Goal: Transaction & Acquisition: Purchase product/service

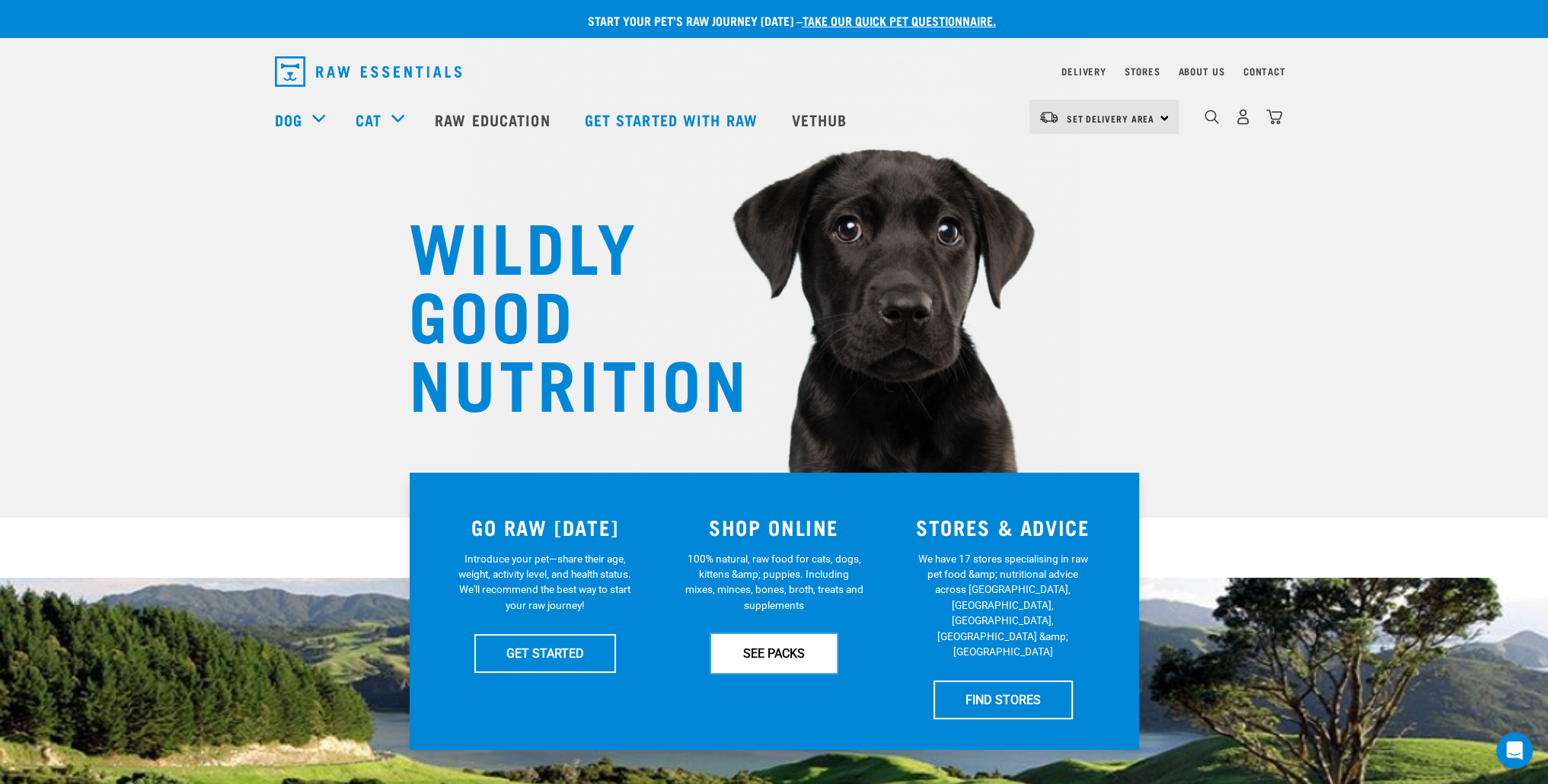
click at [795, 648] on link "SEE PACKS" at bounding box center [774, 652] width 126 height 38
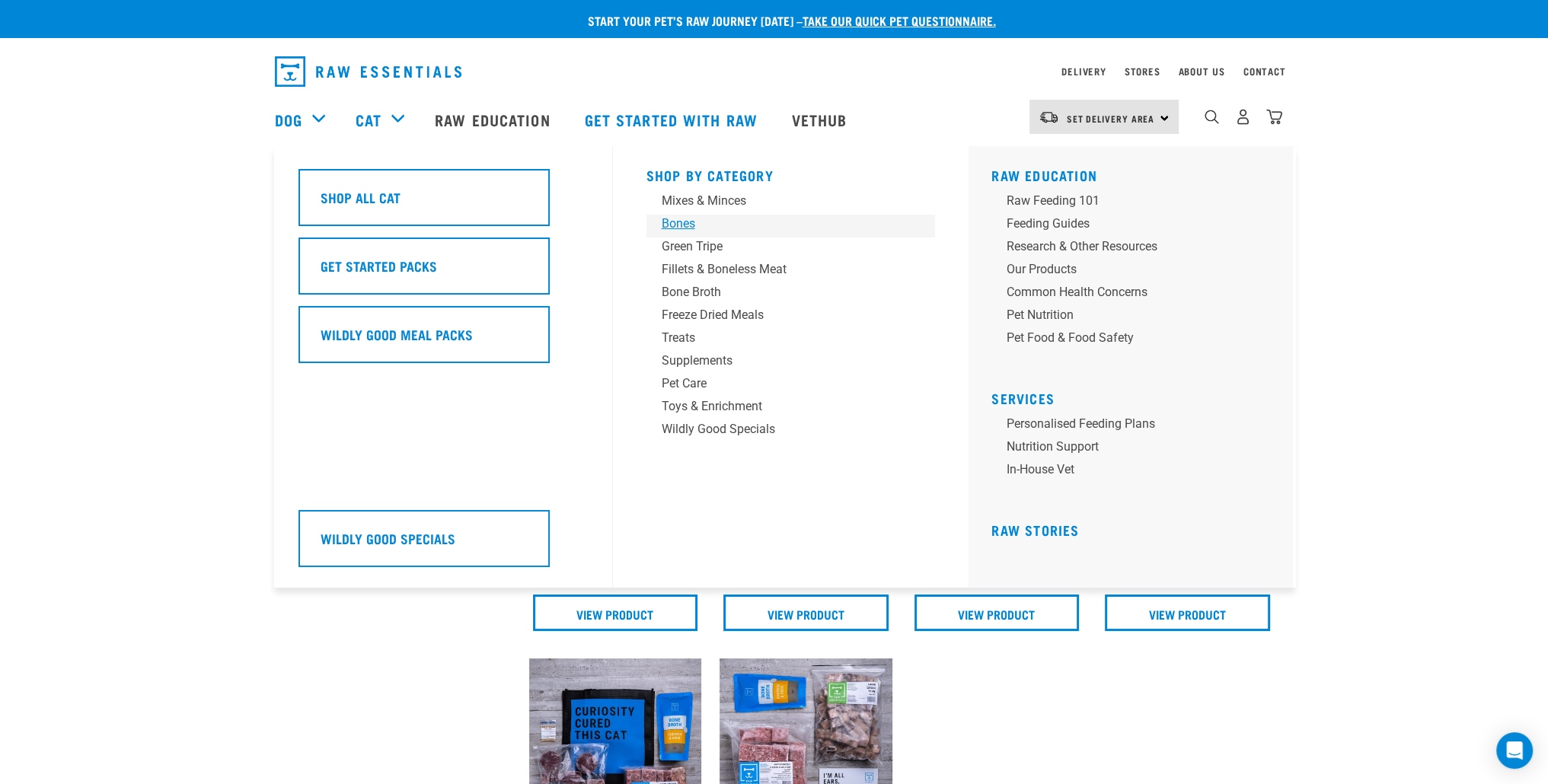
click at [686, 221] on div "Bones" at bounding box center [781, 223] width 237 height 18
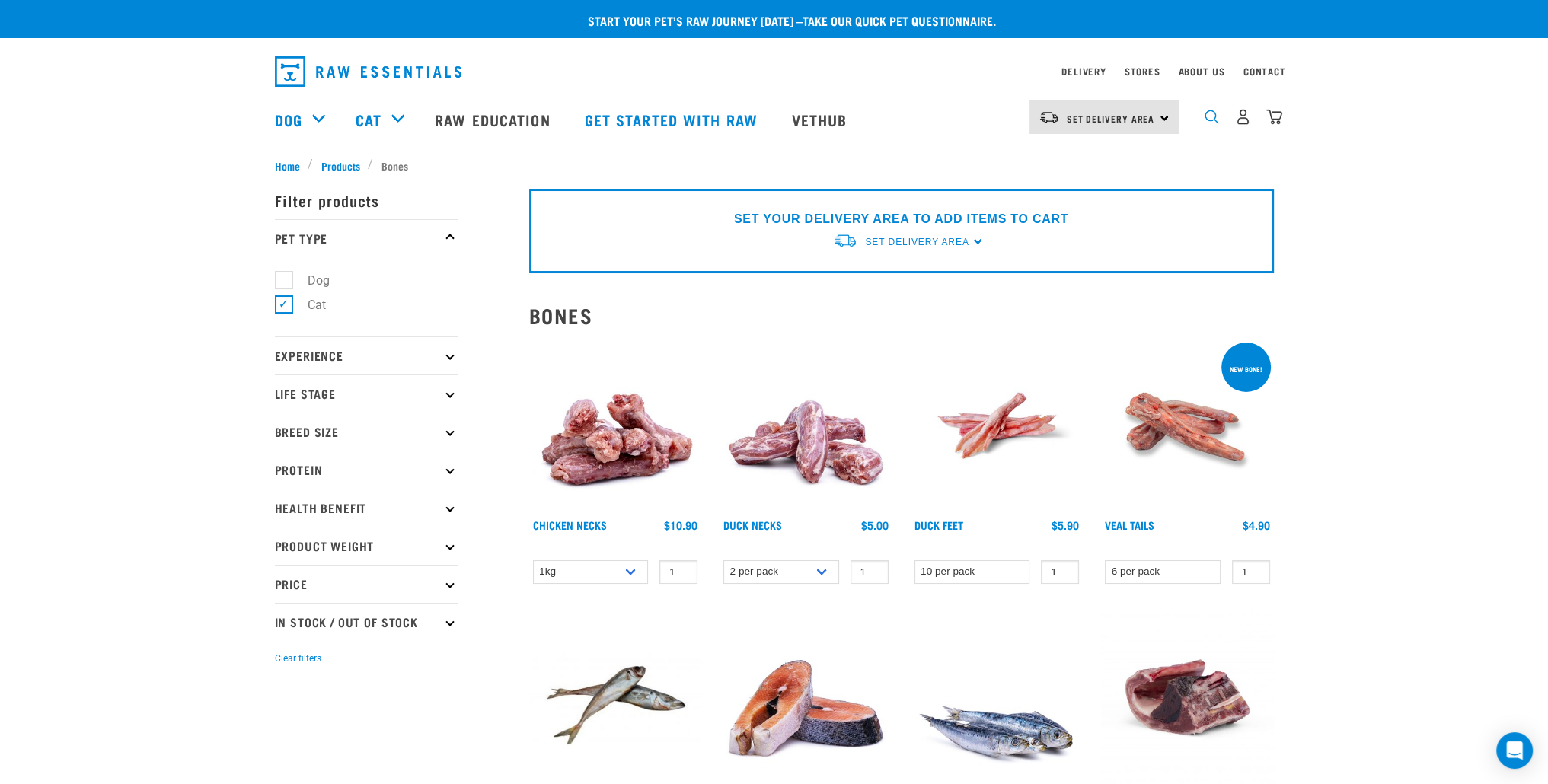
click at [1215, 124] on img "dropdown navigation" at bounding box center [1211, 117] width 14 height 14
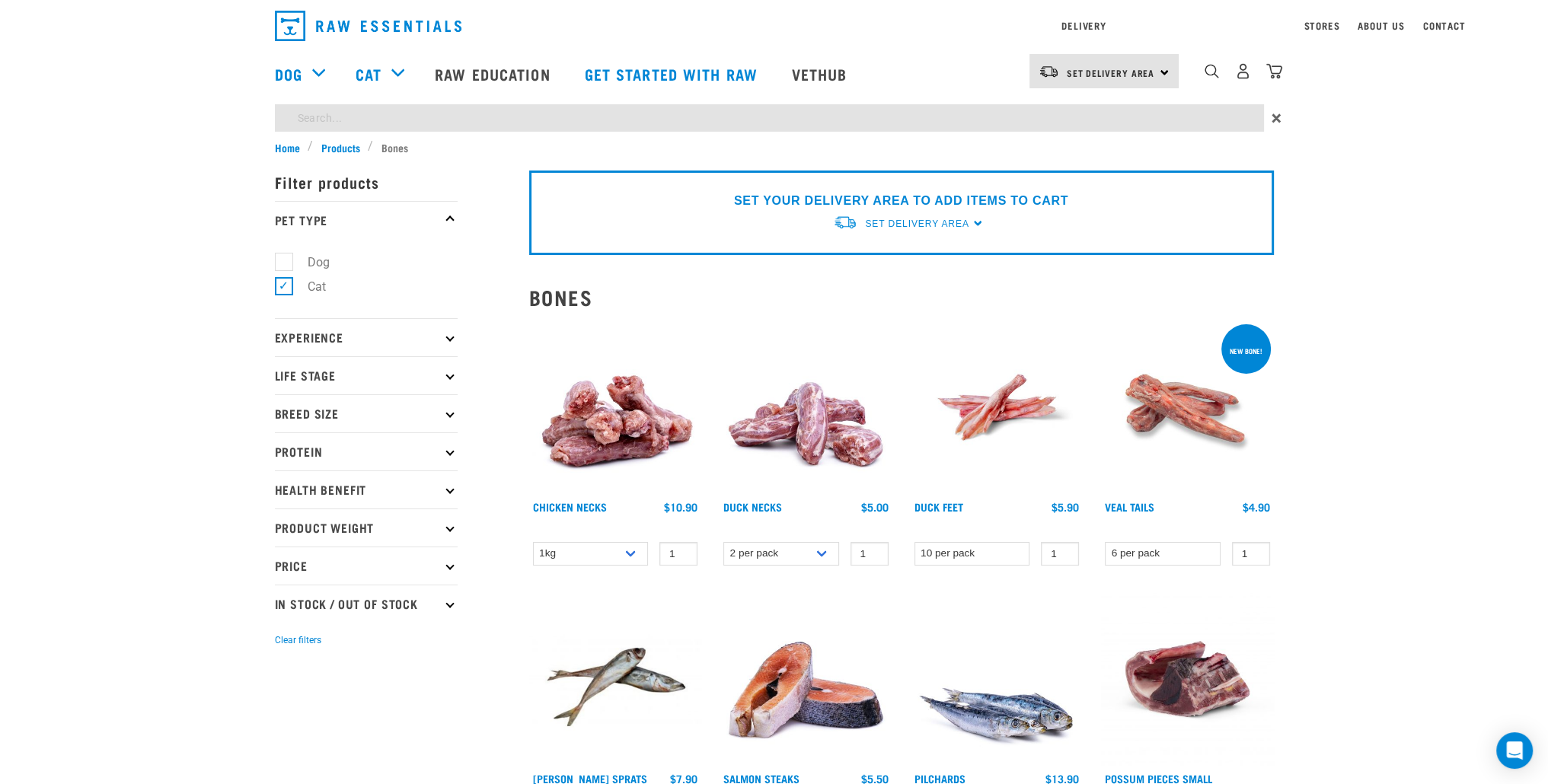
click at [592, 151] on div "Start your pet’s raw journey today – take our quick pet questionnaire. Delivery…" at bounding box center [774, 634] width 1548 height 1268
type input "wings"
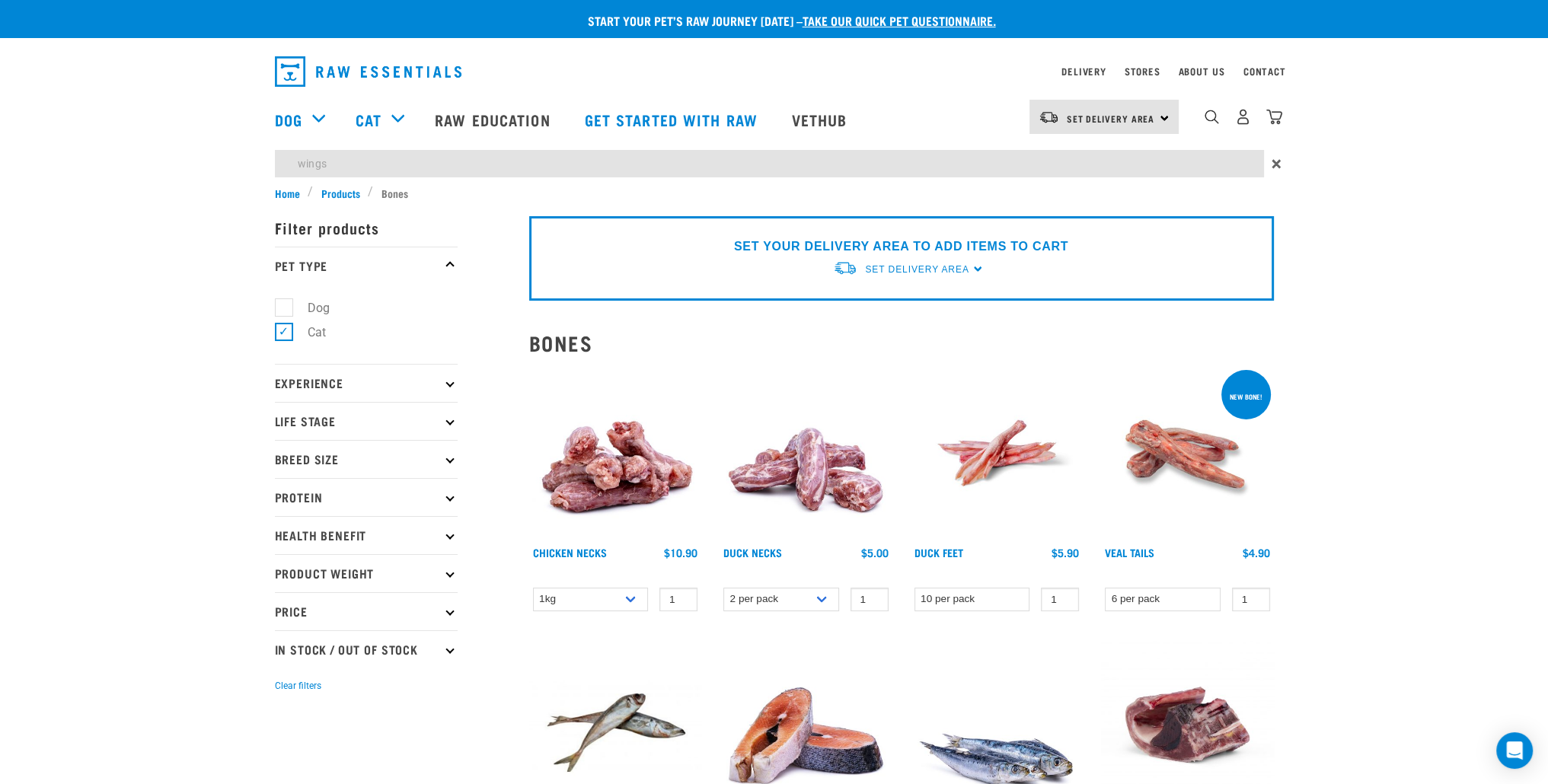
click at [295, 262] on form "Filter products Pet Type Dog Cat Experience New Raw Feeder Experienced Raw Feed…" at bounding box center [367, 451] width 183 height 486
click at [283, 301] on label "Dog" at bounding box center [309, 308] width 53 height 19
click at [277, 301] on input "Dog" at bounding box center [280, 304] width 10 height 10
checkbox input "true"
click at [357, 72] on img "dropdown navigation" at bounding box center [368, 71] width 186 height 31
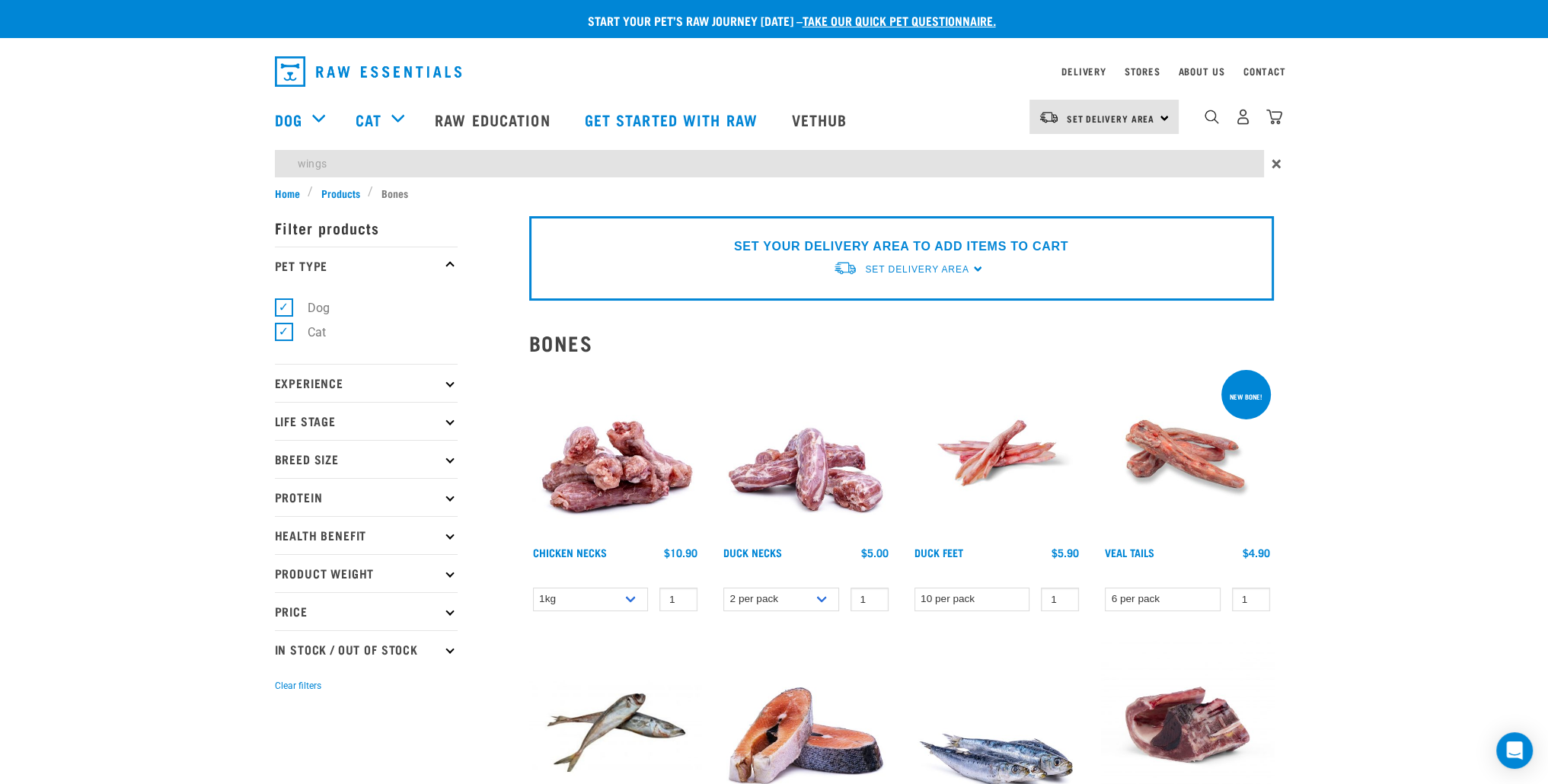
click at [396, 72] on img "dropdown navigation" at bounding box center [368, 71] width 186 height 31
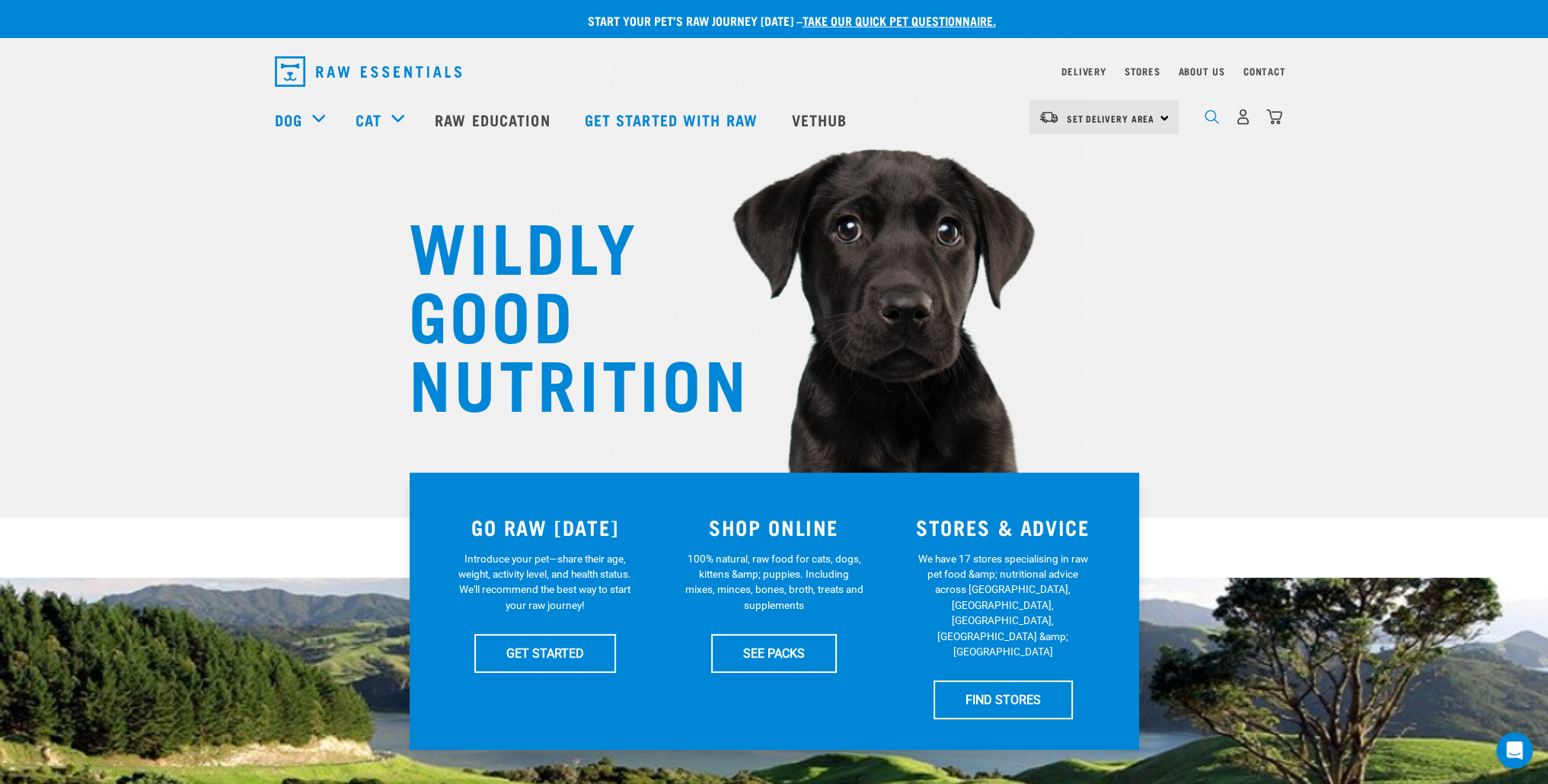
click at [1205, 124] on img "dropdown navigation" at bounding box center [1211, 117] width 14 height 14
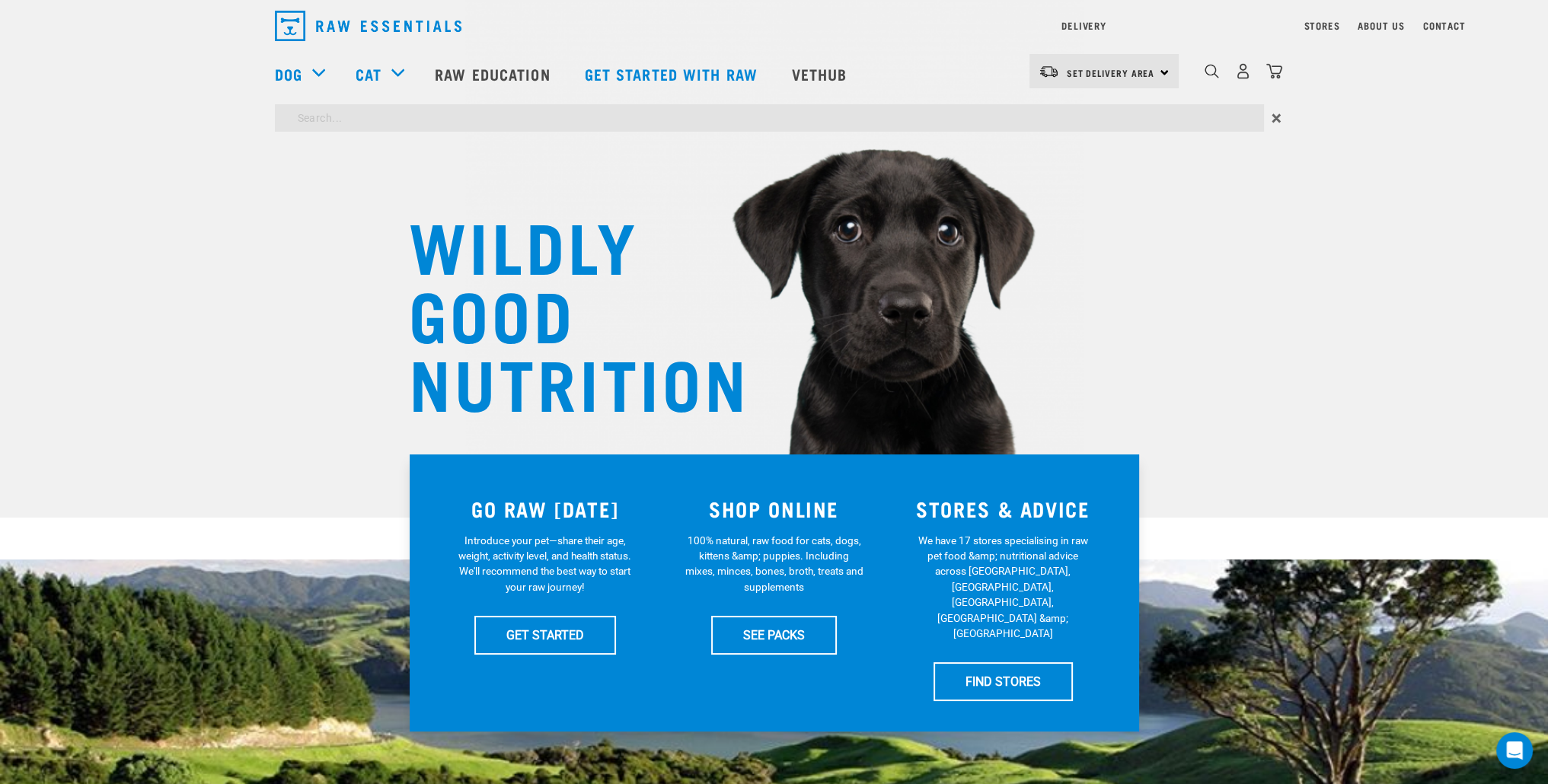
click at [360, 127] on input "search" at bounding box center [769, 118] width 989 height 27
click at [347, 121] on input "search" at bounding box center [769, 118] width 989 height 27
click at [331, 118] on input "search" at bounding box center [769, 118] width 989 height 27
click at [330, 117] on input "search" at bounding box center [769, 118] width 989 height 27
click at [316, 121] on input "search" at bounding box center [769, 118] width 989 height 27
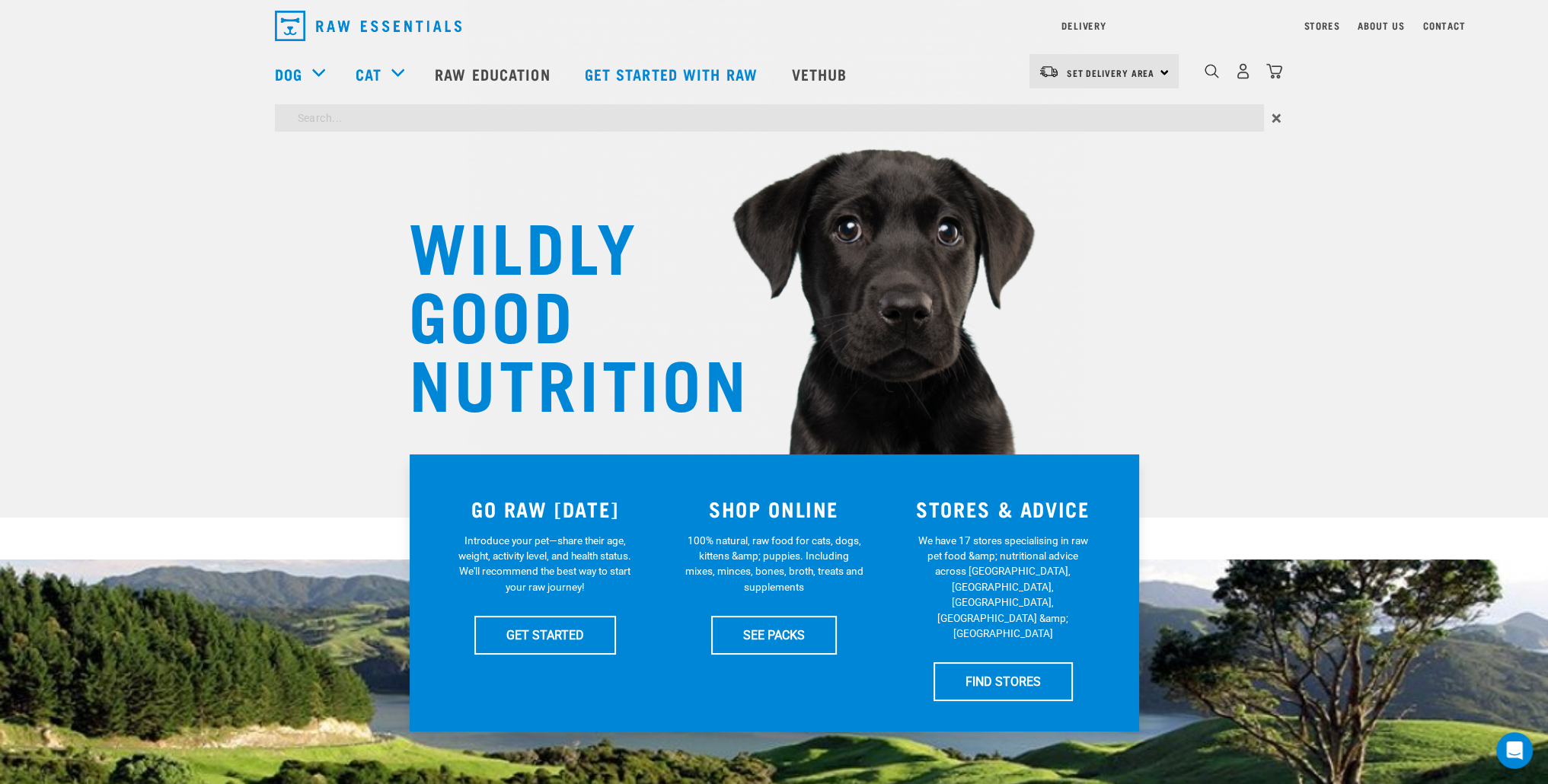
click at [319, 121] on input "search" at bounding box center [769, 118] width 989 height 27
drag, startPoint x: 319, startPoint y: 120, endPoint x: 327, endPoint y: 112, distance: 11.3
click at [320, 119] on input "search" at bounding box center [769, 118] width 989 height 27
click at [327, 113] on input "search" at bounding box center [769, 118] width 989 height 27
click at [398, 112] on input "search" at bounding box center [769, 118] width 989 height 27
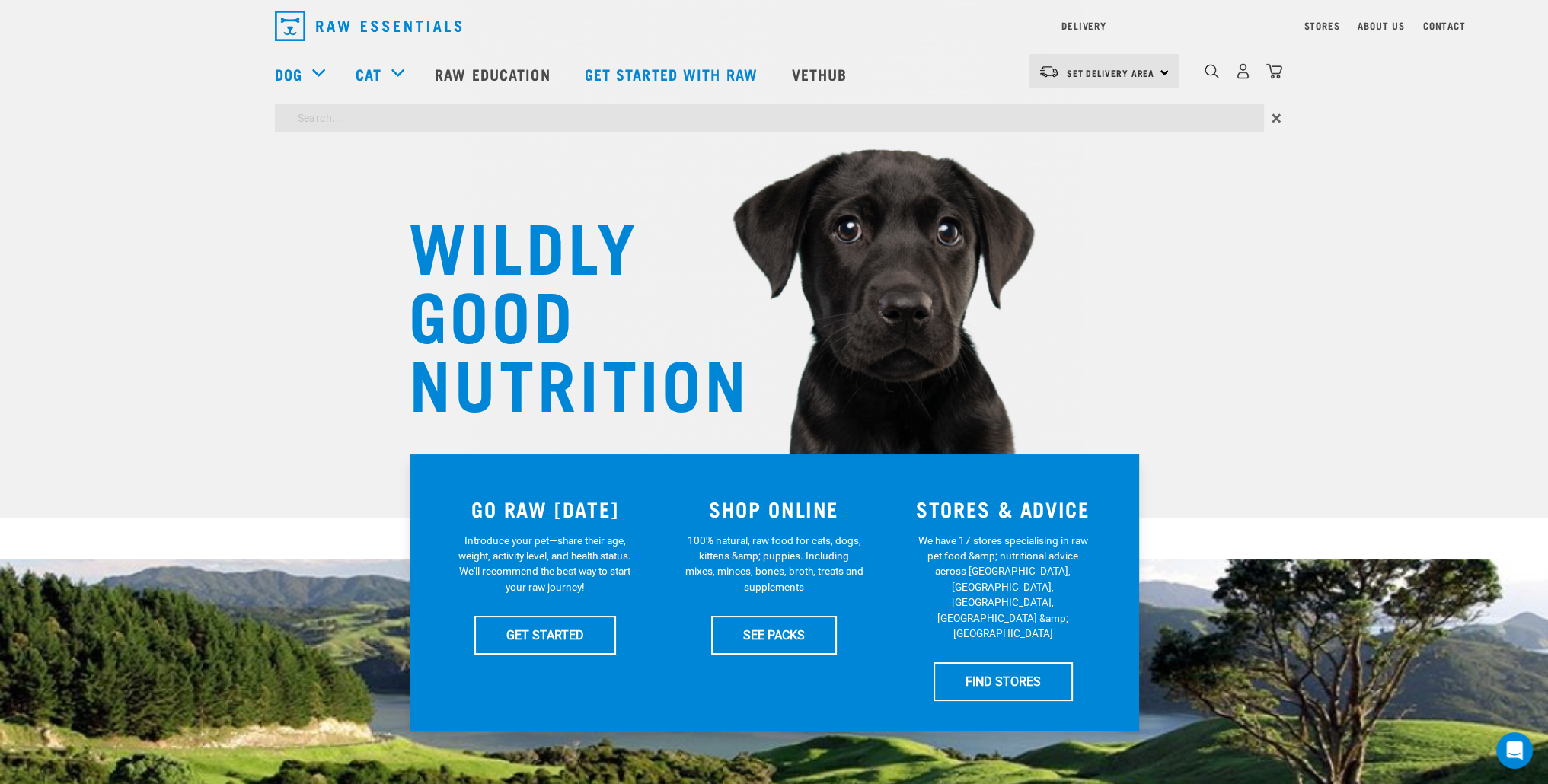
click at [317, 76] on div "Delivery Stores About Us Contact Set Delivery Area" at bounding box center [774, 69] width 1548 height 139
type input "wings"
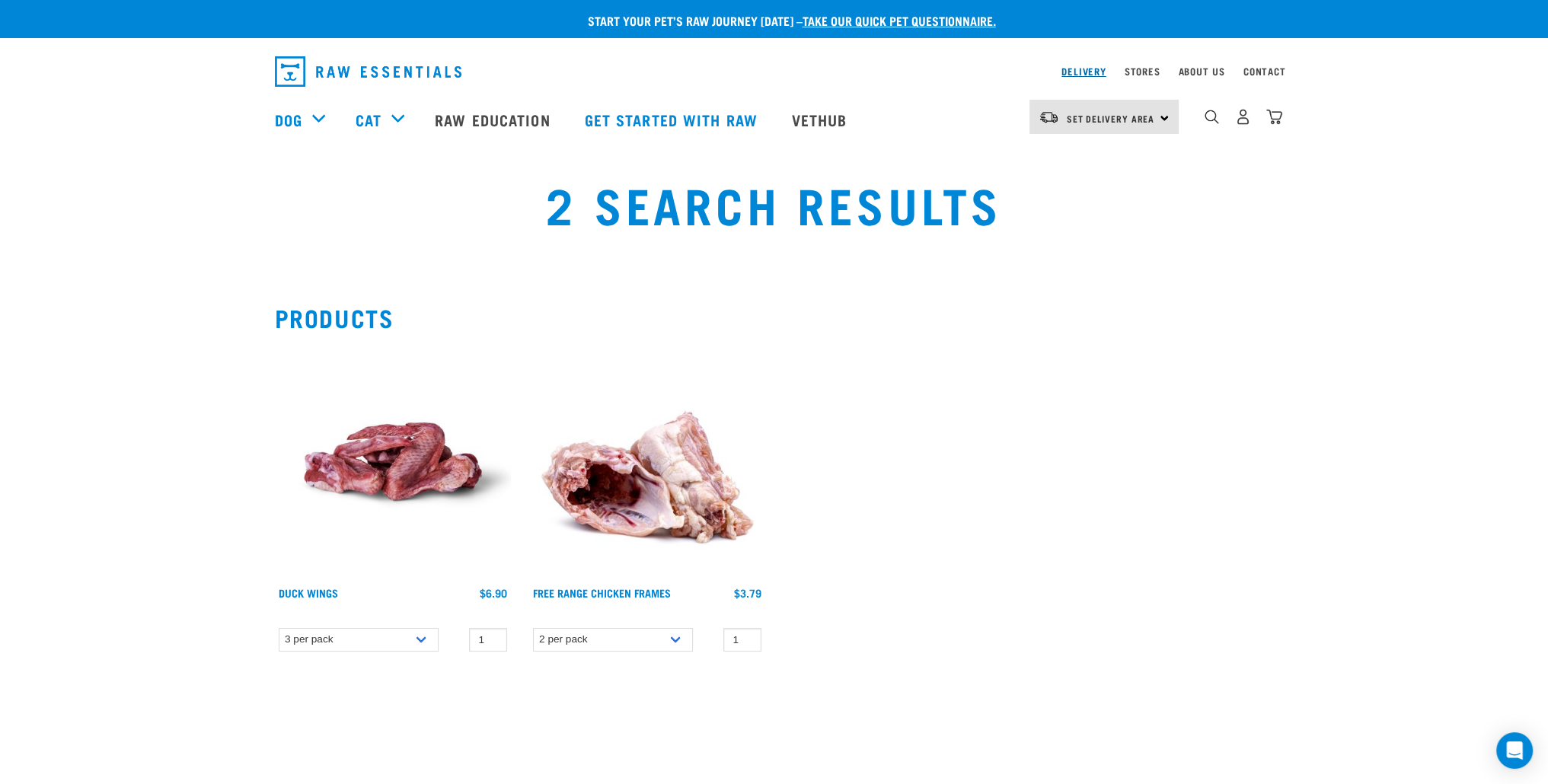
click at [1072, 74] on link "Delivery" at bounding box center [1083, 71] width 44 height 5
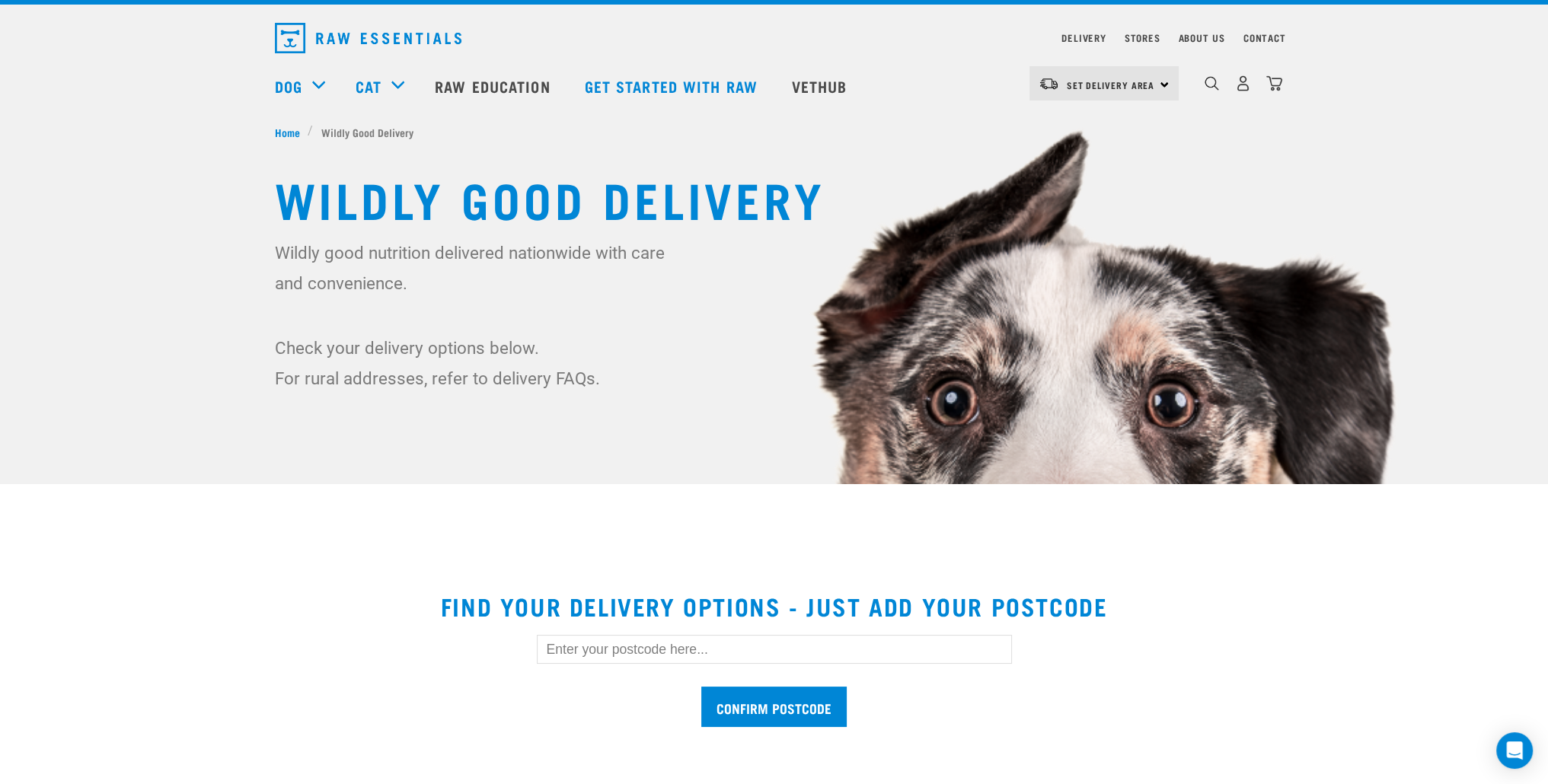
scroll to position [76, 0]
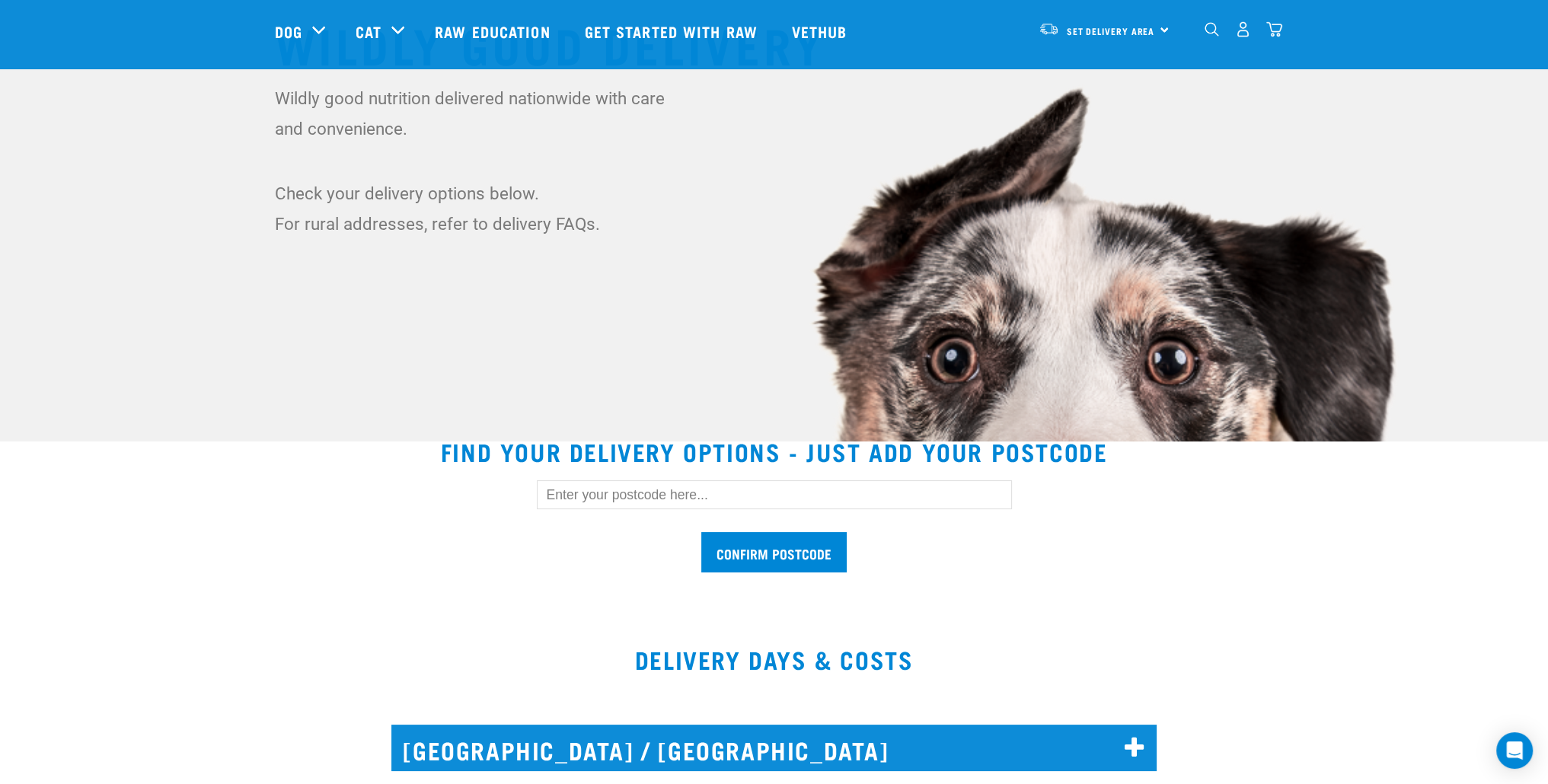
click at [692, 491] on input "text" at bounding box center [774, 494] width 475 height 29
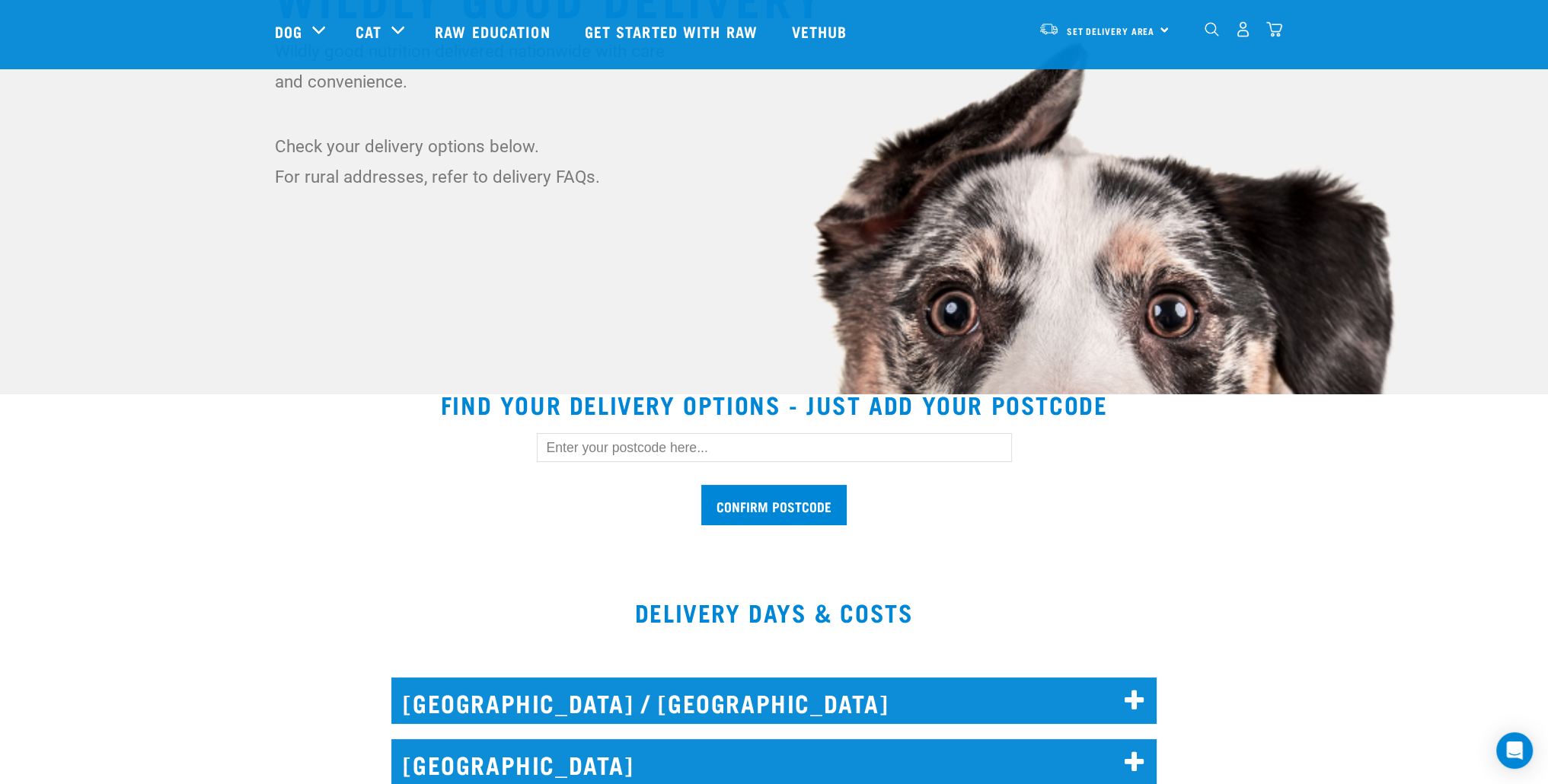
scroll to position [381, 0]
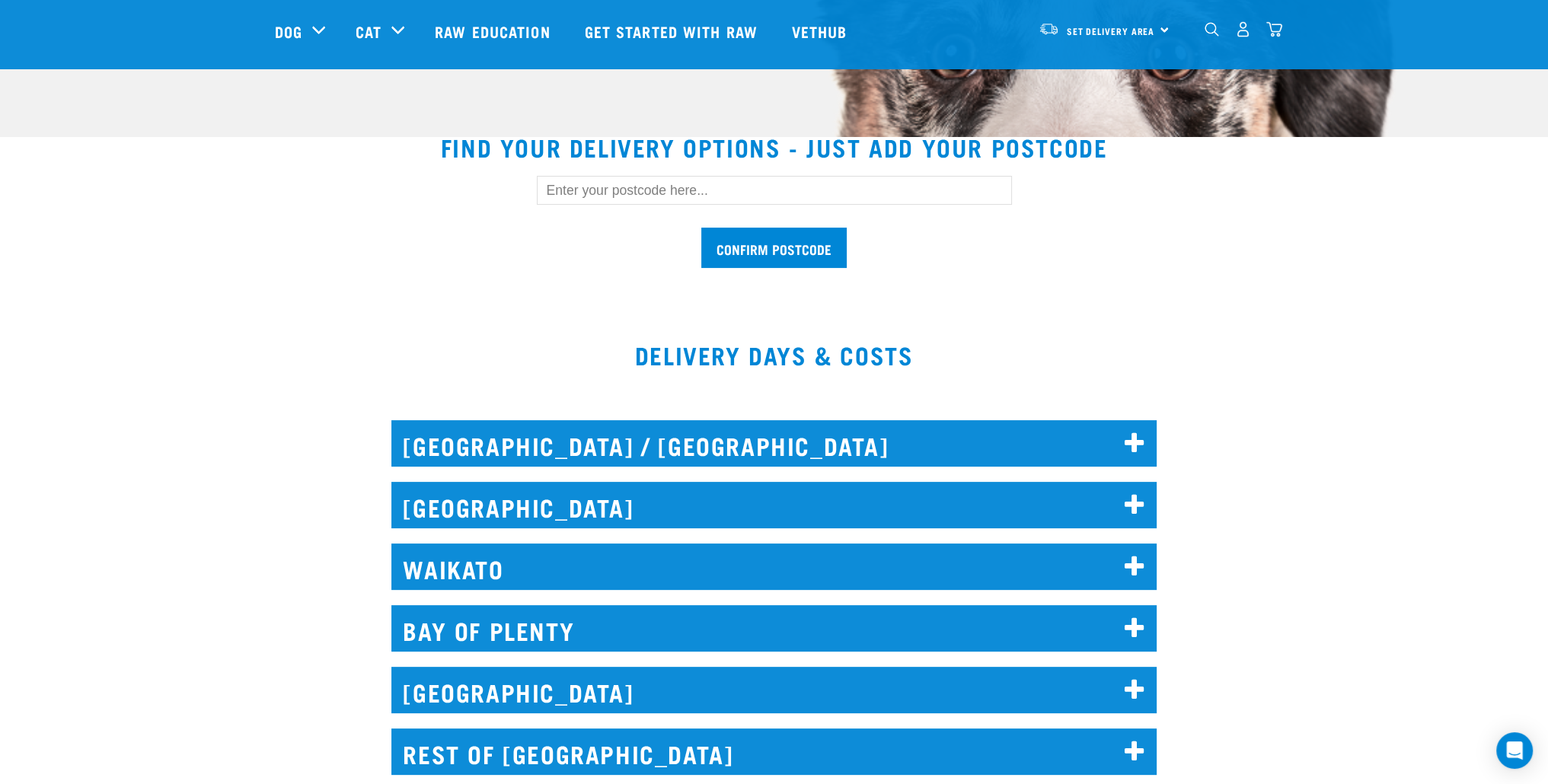
click at [669, 694] on h2 "[GEOGRAPHIC_DATA]" at bounding box center [774, 690] width 765 height 47
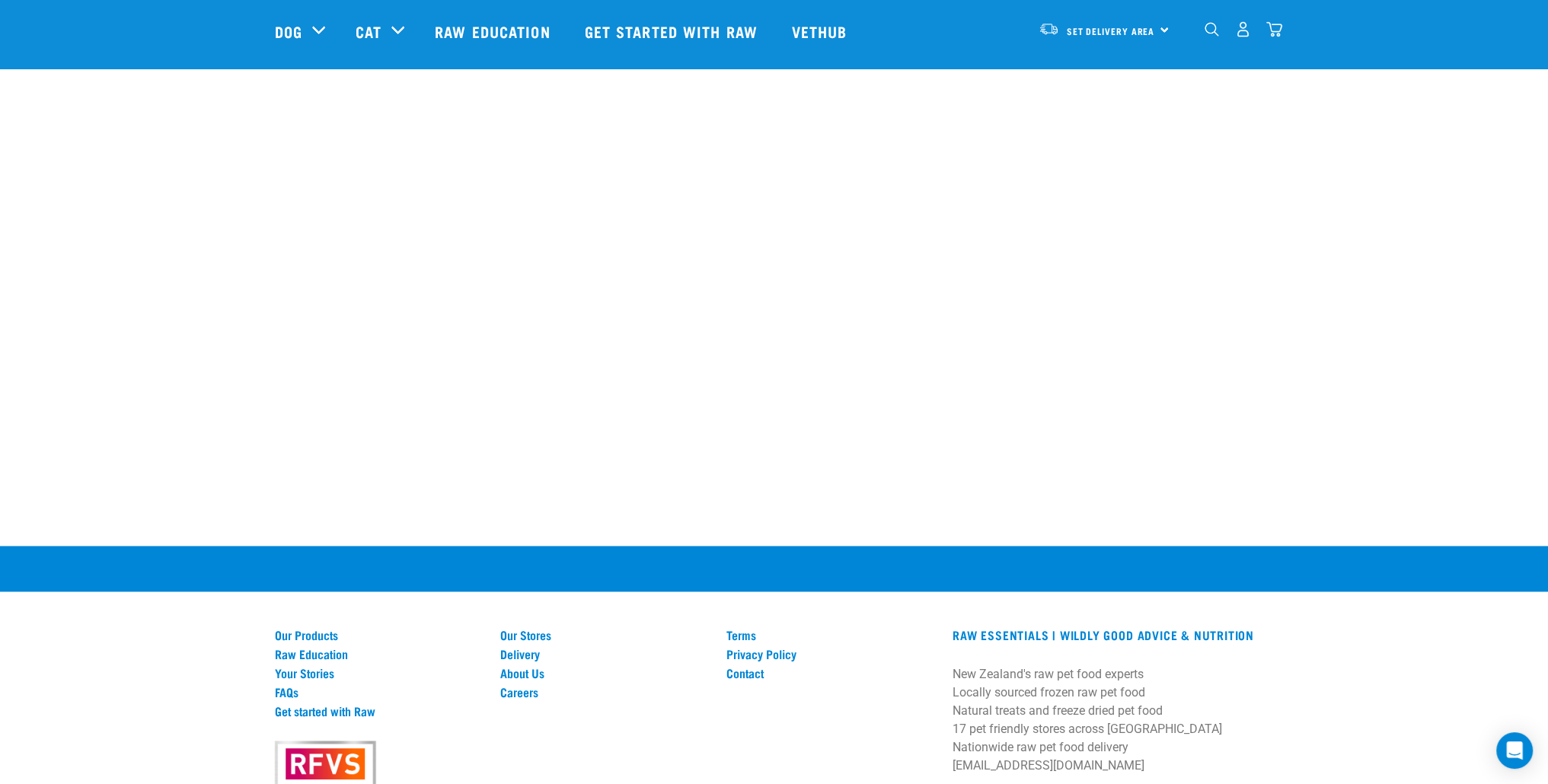
scroll to position [2917, 0]
